Goal: Task Accomplishment & Management: Manage account settings

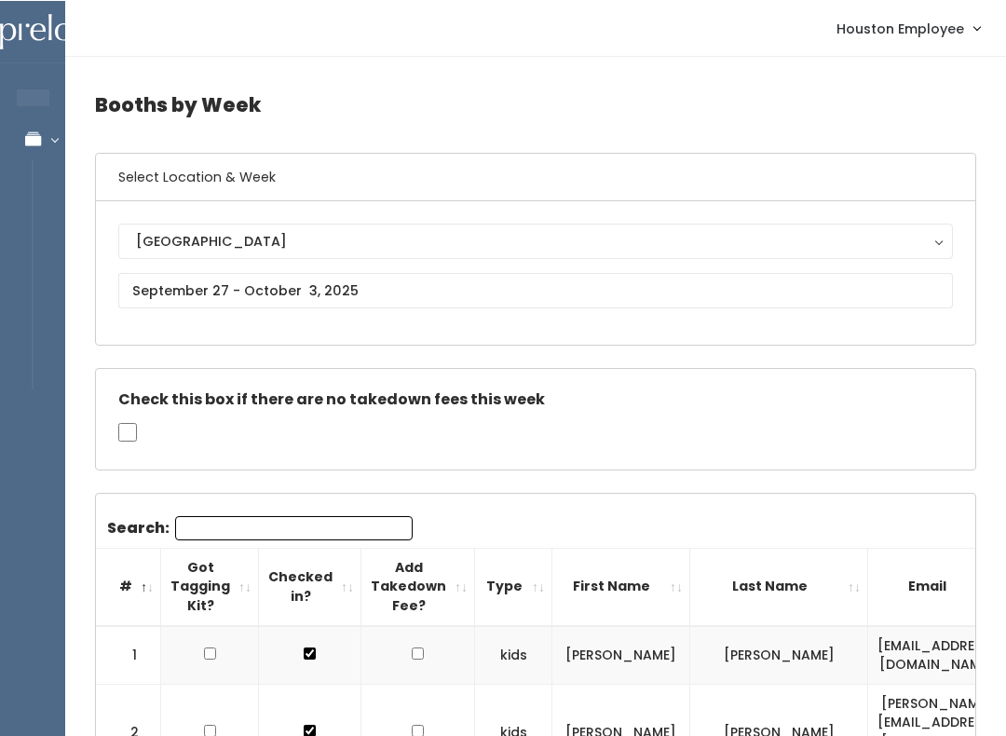
scroll to position [0, 315]
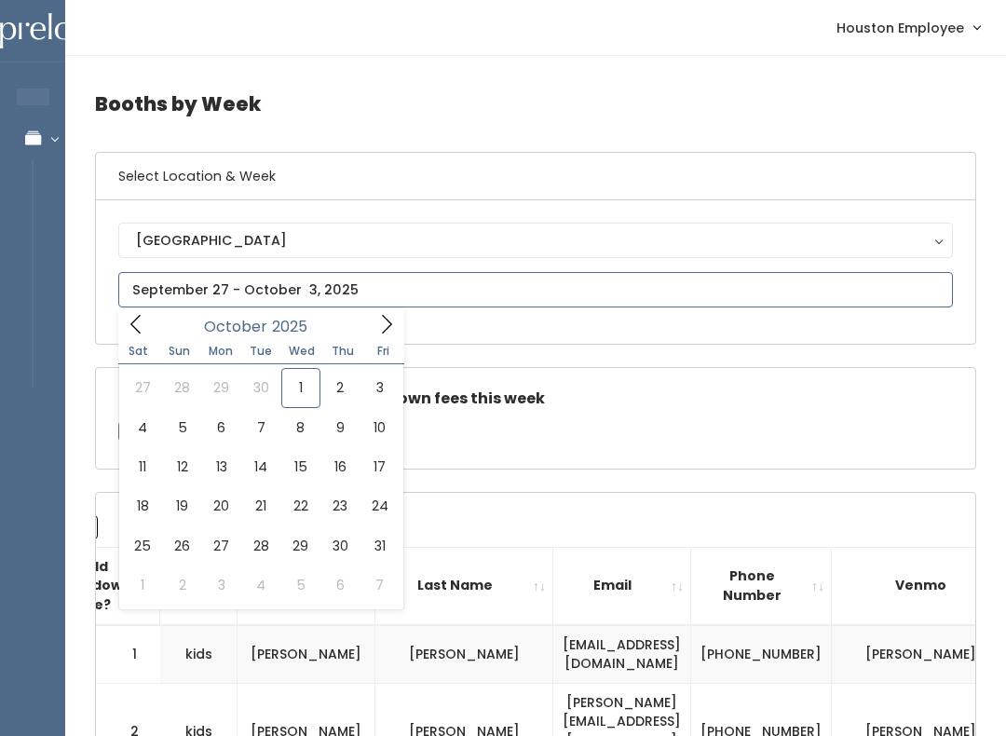
click at [392, 323] on icon at bounding box center [386, 324] width 20 height 20
click at [141, 332] on icon at bounding box center [136, 324] width 20 height 20
type input "October 18 to October 24"
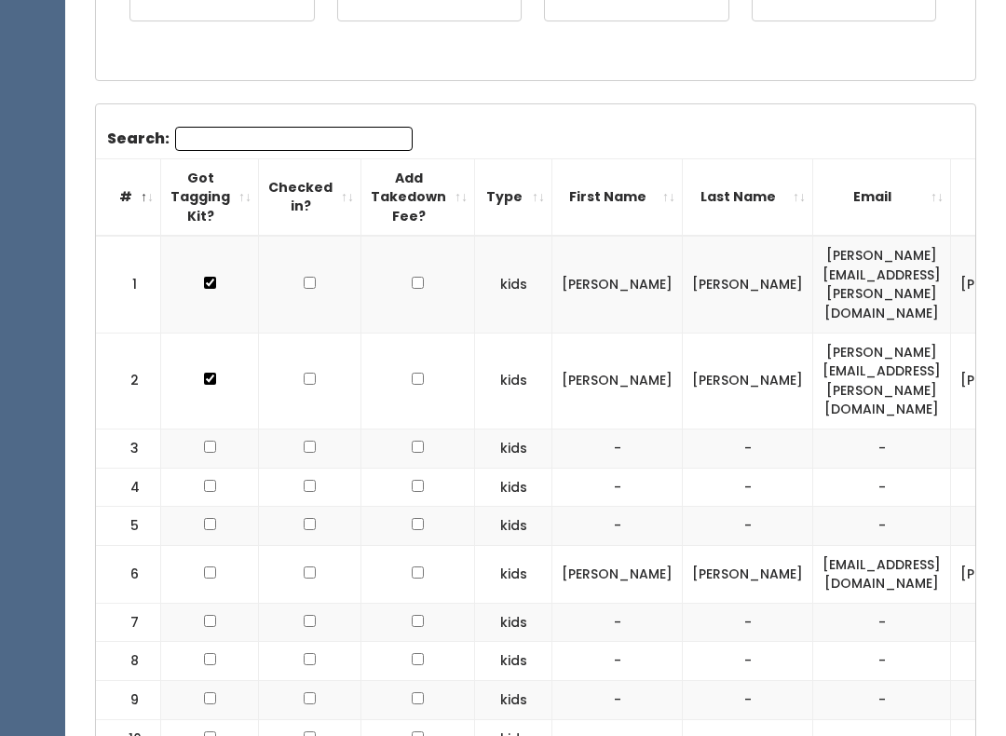
scroll to position [491, 0]
click at [282, 141] on input "Search:" at bounding box center [293, 140] width 237 height 24
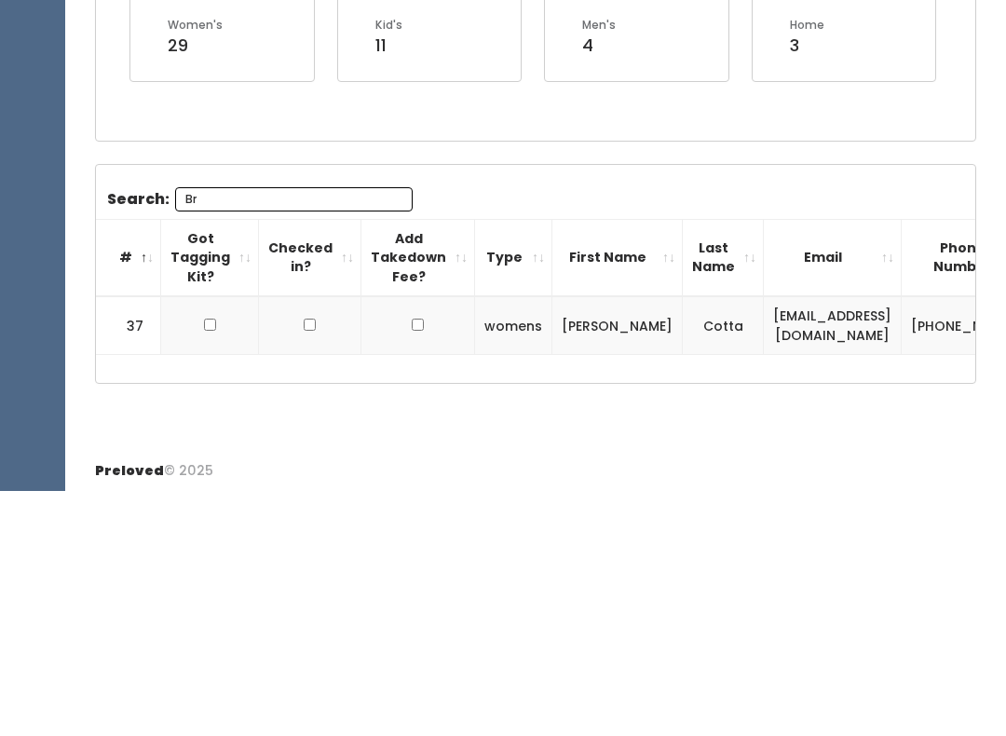
scroll to position [0, 0]
type input "Br"
click at [209, 563] on input "checkbox" at bounding box center [210, 569] width 12 height 12
checkbox input "true"
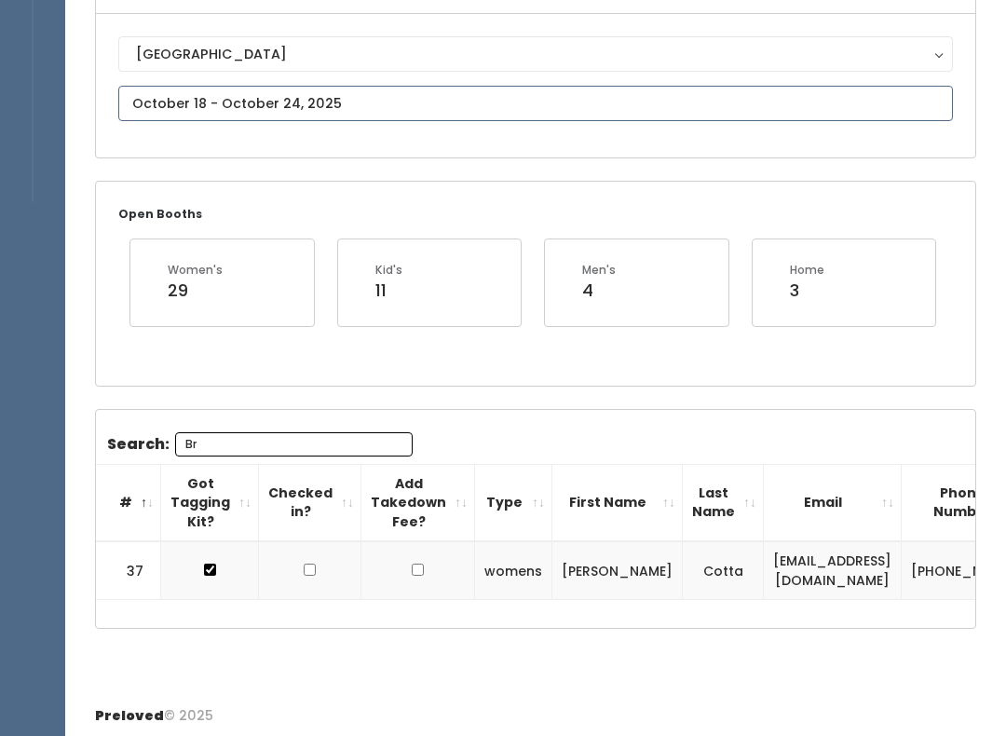
click at [411, 121] on input "text" at bounding box center [535, 103] width 834 height 35
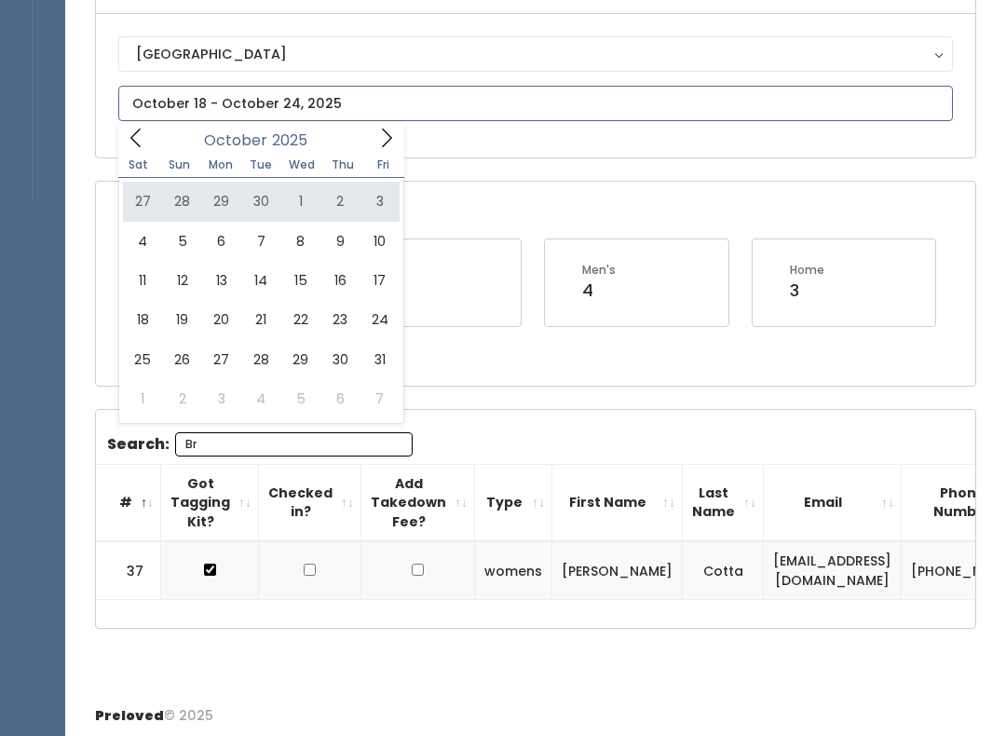
type input "September 27 to October 3"
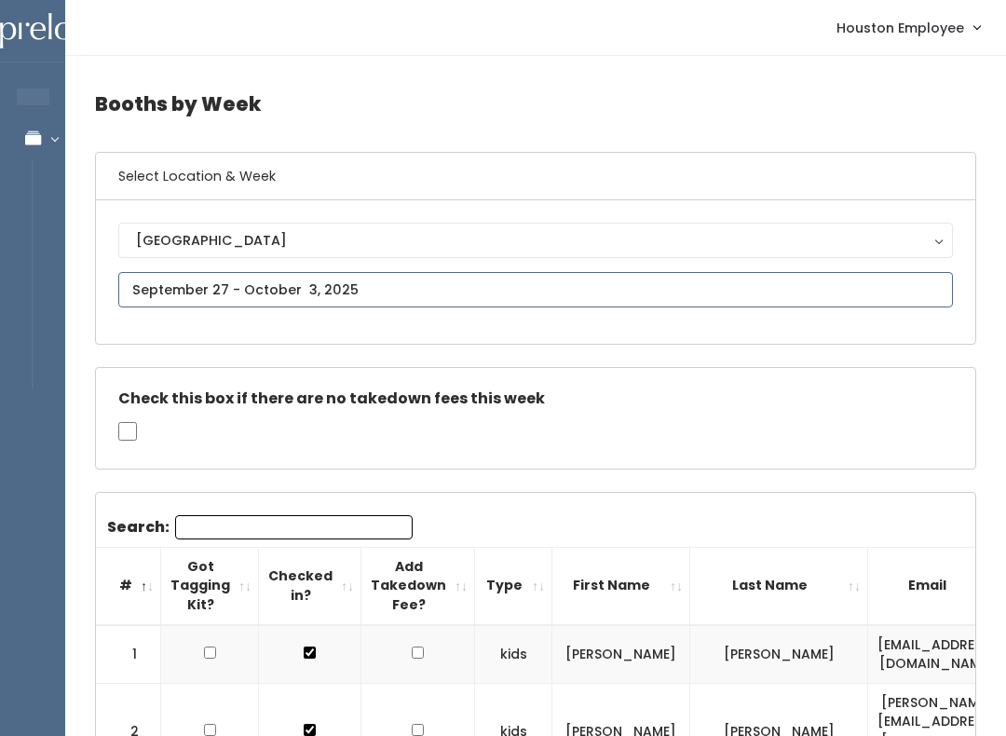
click at [268, 276] on input "text" at bounding box center [535, 289] width 834 height 35
type input "[DATE] to [DATE]"
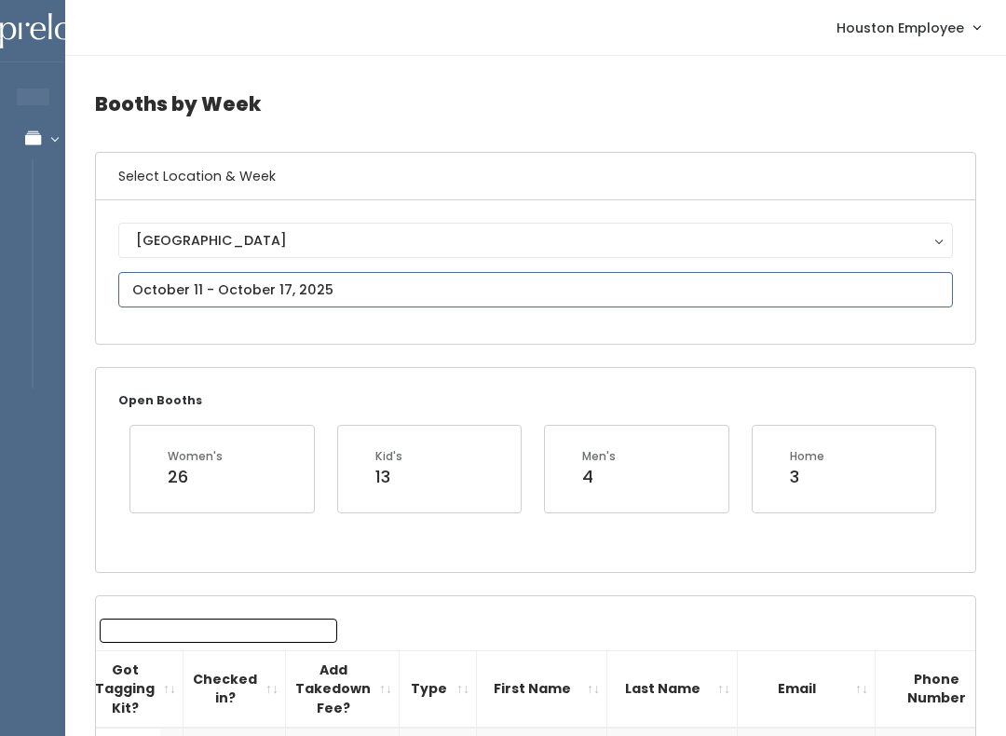
click at [420, 281] on input "text" at bounding box center [535, 289] width 834 height 35
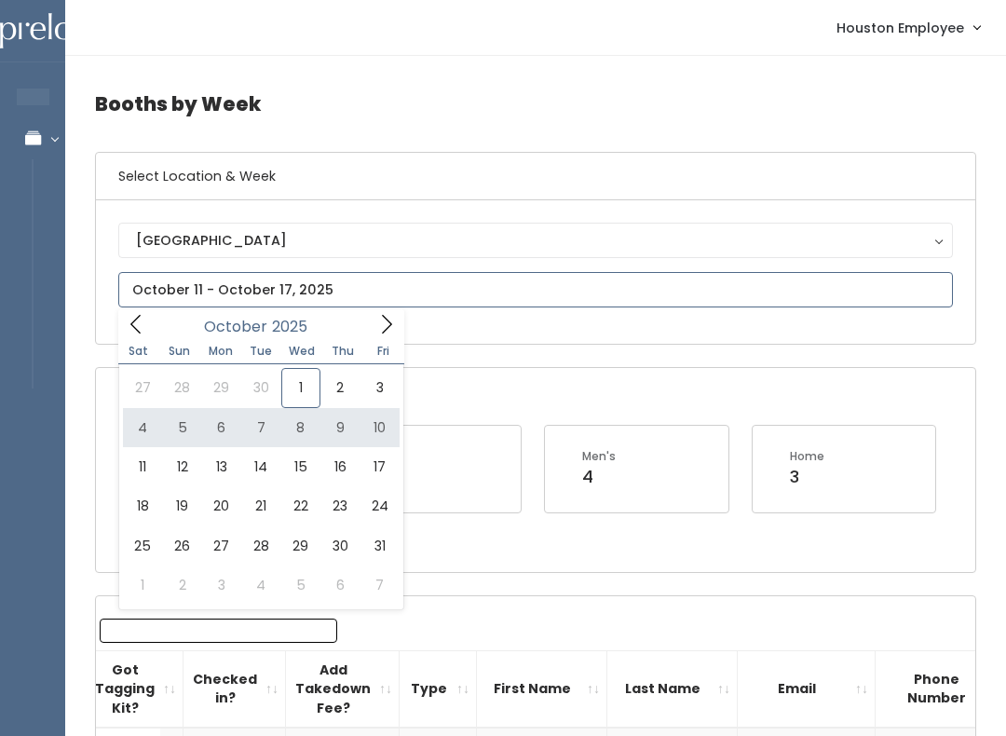
type input "October 4 to October 10"
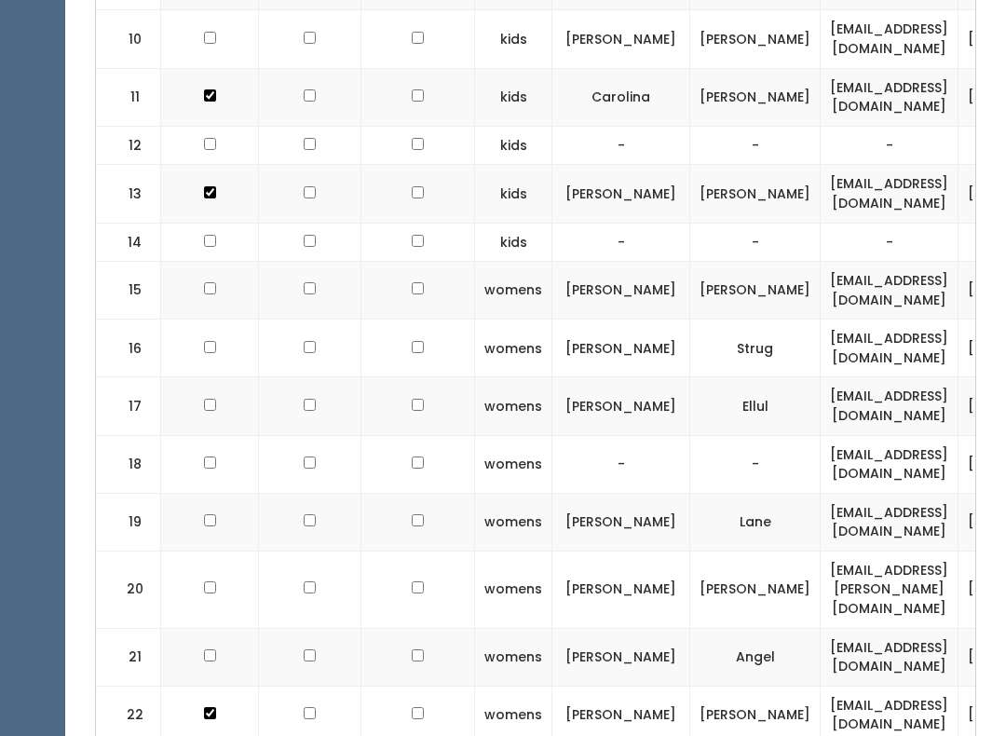
scroll to position [1296, 0]
click at [204, 581] on input "checkbox" at bounding box center [210, 587] width 12 height 12
checkbox input "true"
